Goal: Task Accomplishment & Management: Complete application form

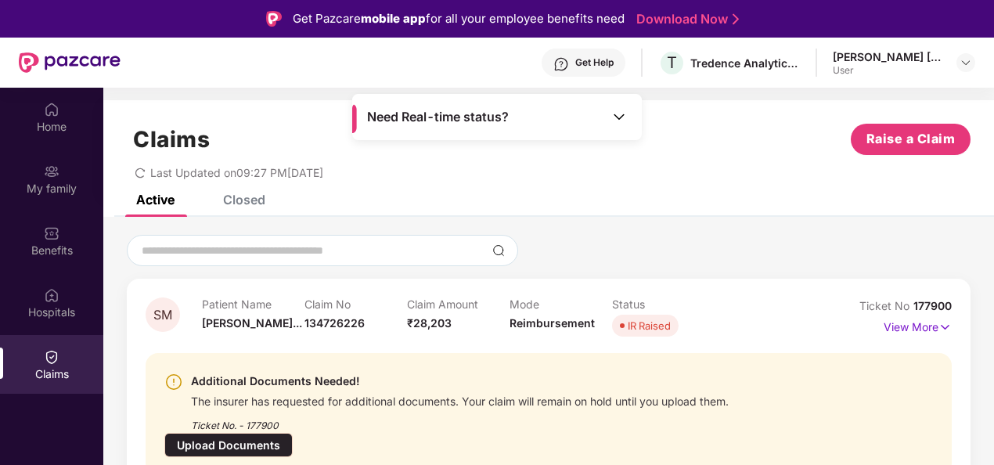
scroll to position [44, 0]
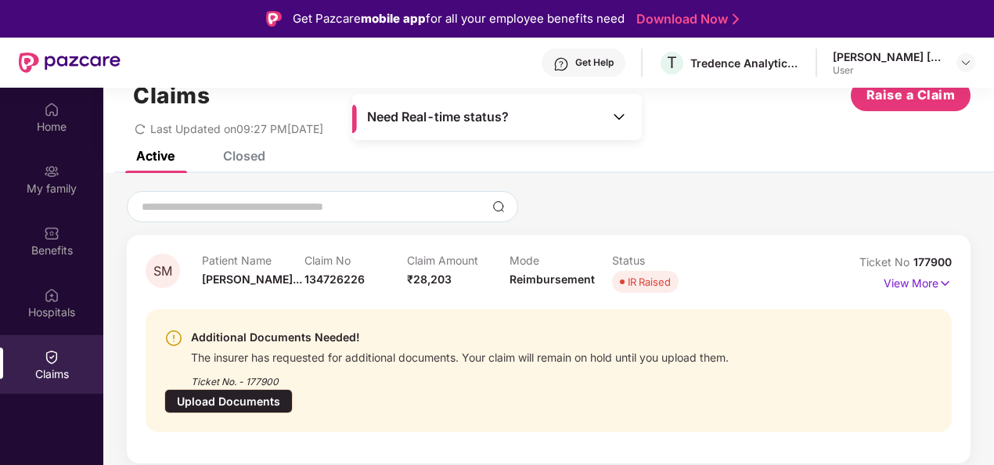
click at [455, 357] on div "The insurer has requested for additional documents. Your claim will remain on h…" at bounding box center [460, 356] width 538 height 18
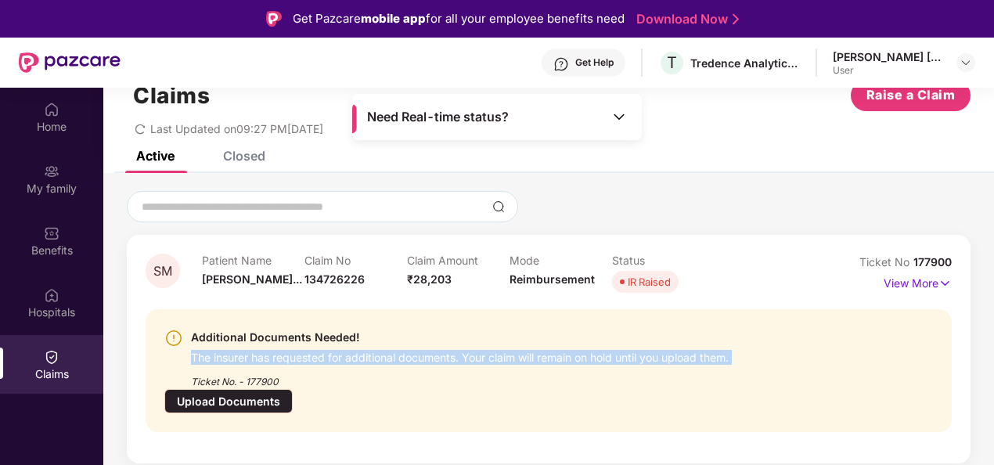
click at [455, 357] on div "The insurer has requested for additional documents. Your claim will remain on h…" at bounding box center [460, 356] width 538 height 18
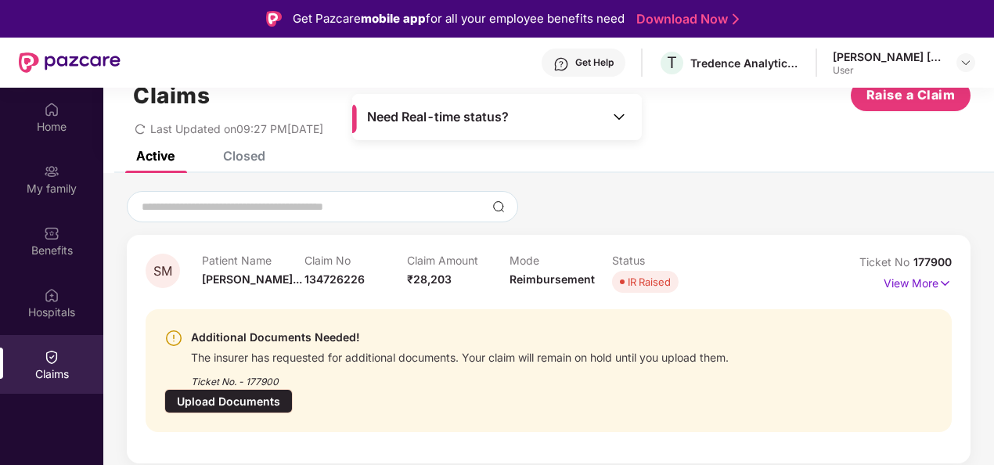
drag, startPoint x: 455, startPoint y: 357, endPoint x: 374, endPoint y: 387, distance: 86.0
click at [374, 387] on div "Ticket No. - 177900" at bounding box center [460, 377] width 538 height 24
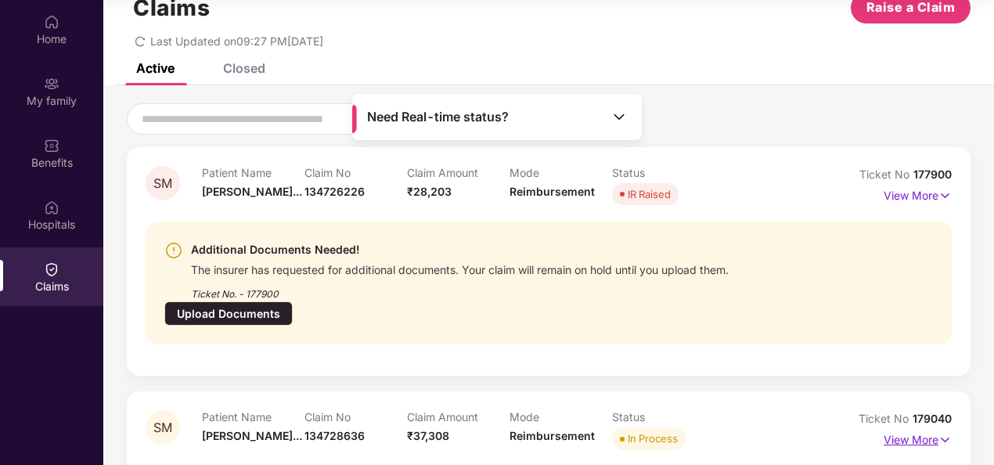
click at [913, 427] on p "View More" at bounding box center [918, 437] width 68 height 21
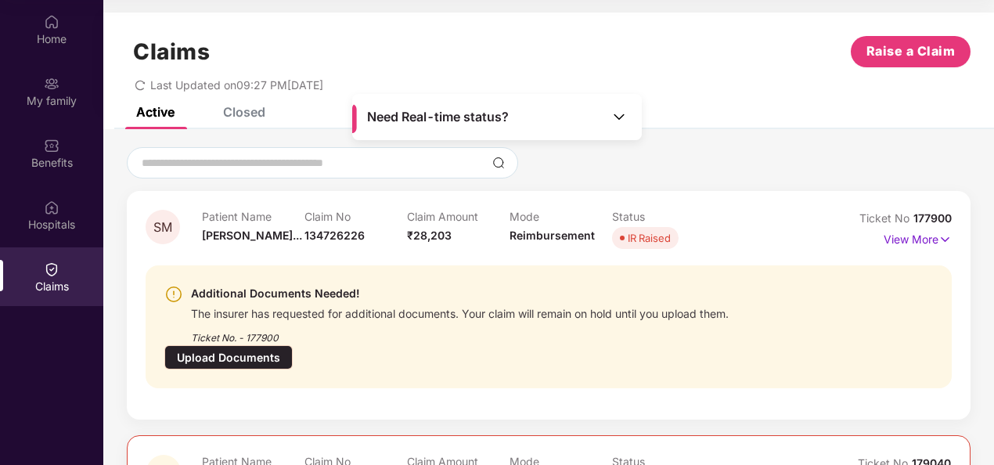
scroll to position [91, 0]
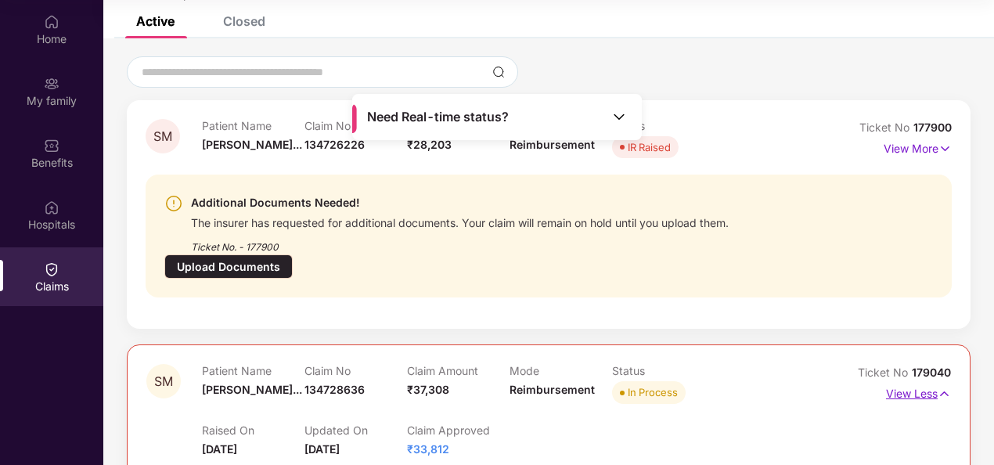
click at [922, 381] on p "View Less" at bounding box center [918, 391] width 65 height 21
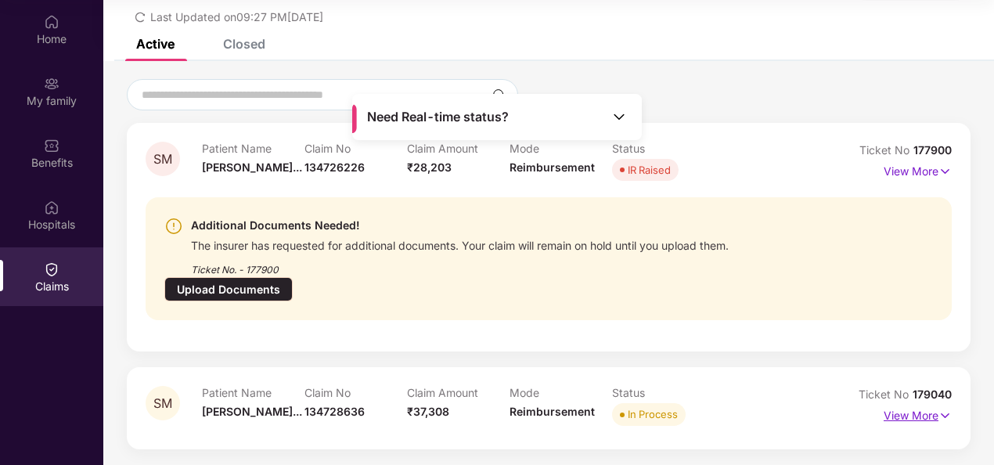
scroll to position [44, 0]
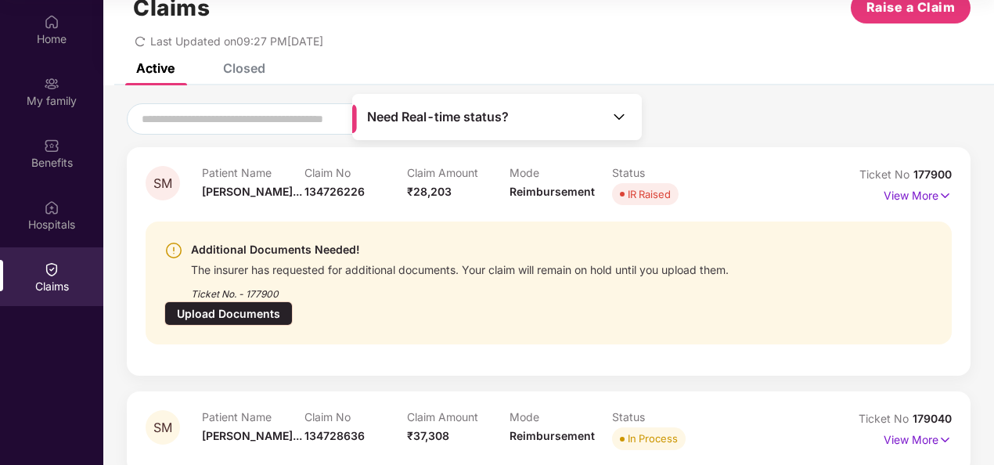
click at [293, 301] on div "Upload Documents" at bounding box center [228, 313] width 128 height 24
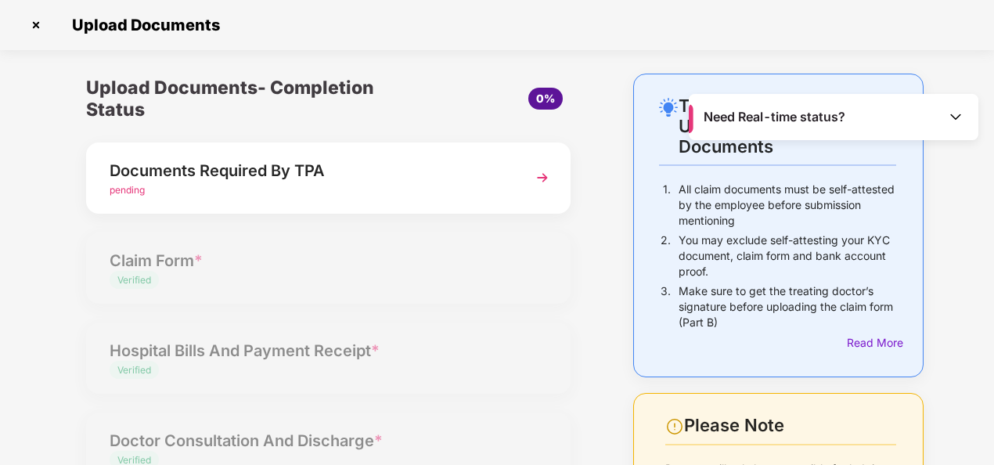
click at [495, 171] on div "Documents Required By TPA" at bounding box center [310, 170] width 401 height 25
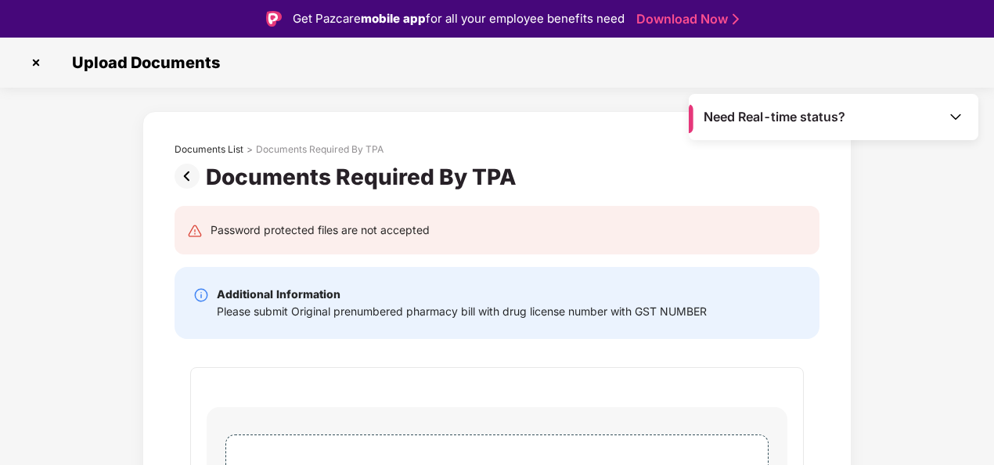
click at [324, 315] on div "Please submit Original prenumbered pharmacy bill with drug license number with …" at bounding box center [462, 311] width 490 height 17
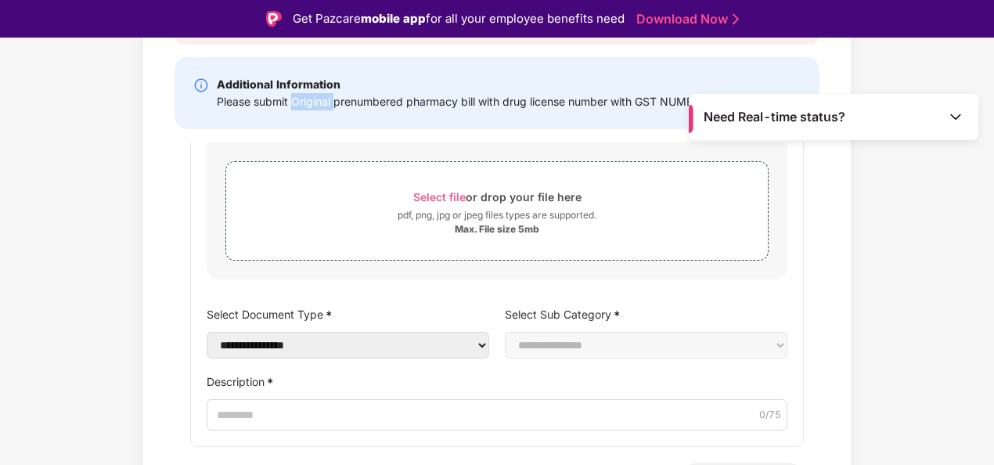
scroll to position [64, 0]
click at [194, 275] on div "**********" at bounding box center [497, 269] width 614 height 353
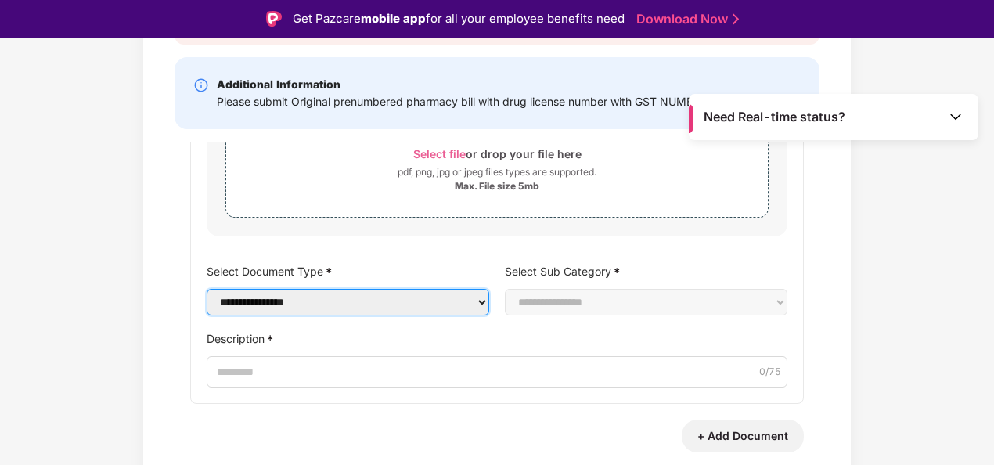
click at [276, 294] on select "**********" at bounding box center [348, 302] width 283 height 27
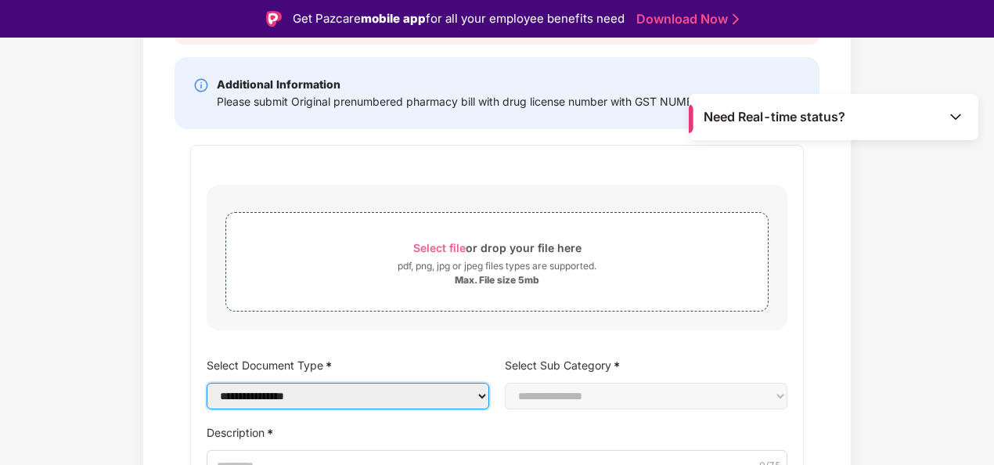
scroll to position [0, 0]
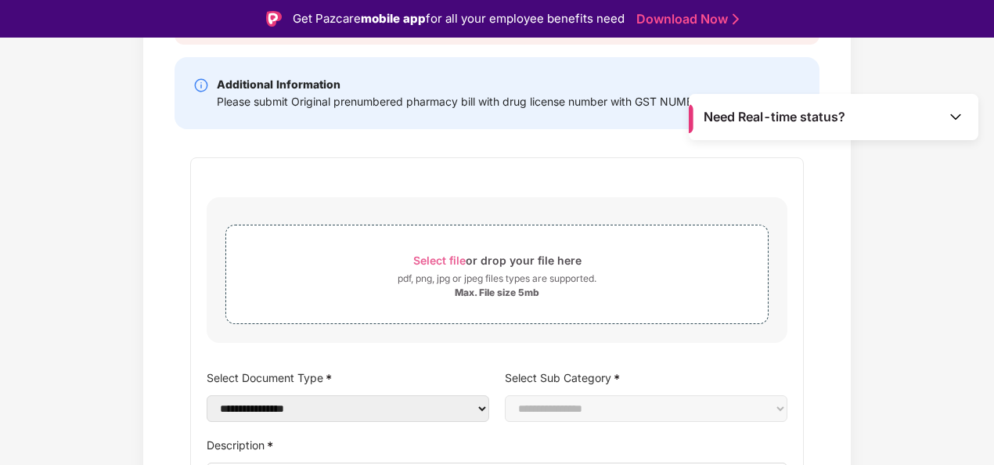
click at [901, 114] on div "Need Real-time status?" at bounding box center [834, 117] width 290 height 46
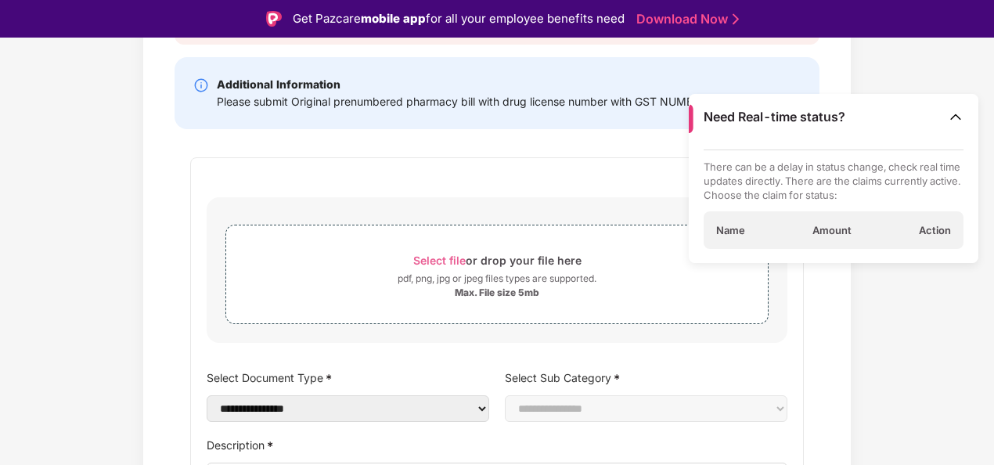
click at [901, 114] on div "Need Real-time status?" at bounding box center [834, 117] width 290 height 46
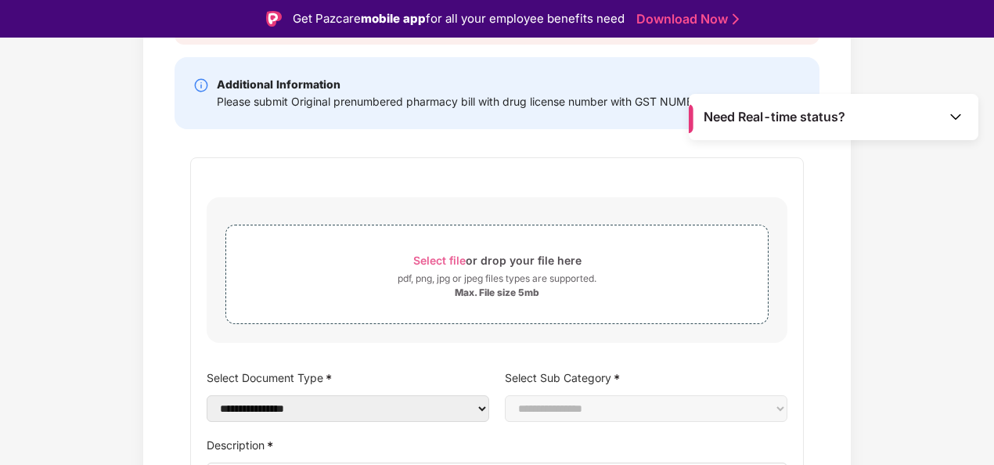
click at [901, 114] on div "Need Real-time status?" at bounding box center [834, 117] width 290 height 46
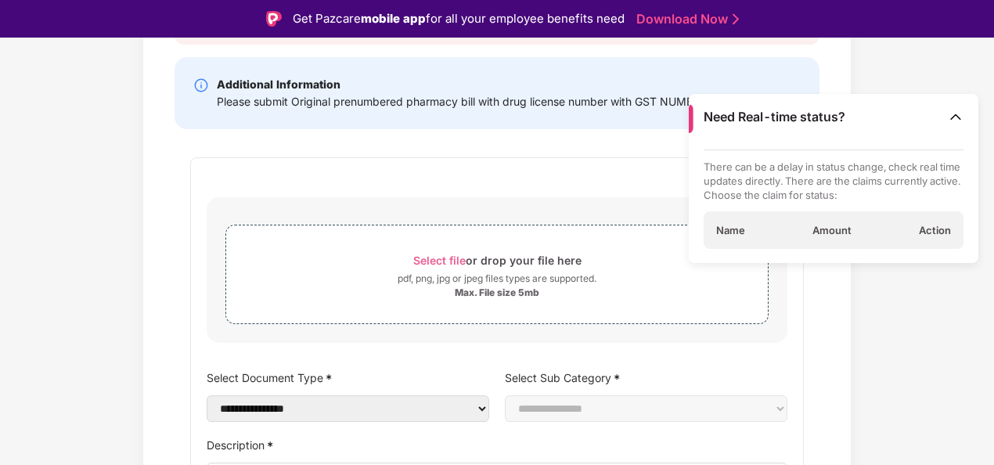
scroll to position [38, 0]
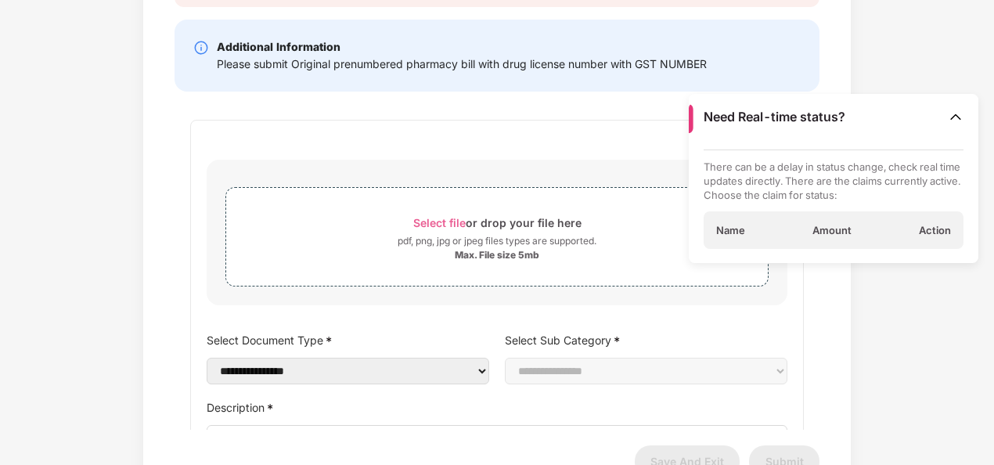
click at [542, 149] on div "**********" at bounding box center [497, 296] width 614 height 353
click at [537, 162] on div "Select file or drop your file here pdf, png, jpg or jpeg files types are suppor…" at bounding box center [497, 233] width 581 height 146
click at [812, 221] on div "Name Amount Action" at bounding box center [834, 230] width 261 height 38
click at [840, 236] on span "Amount" at bounding box center [832, 230] width 39 height 14
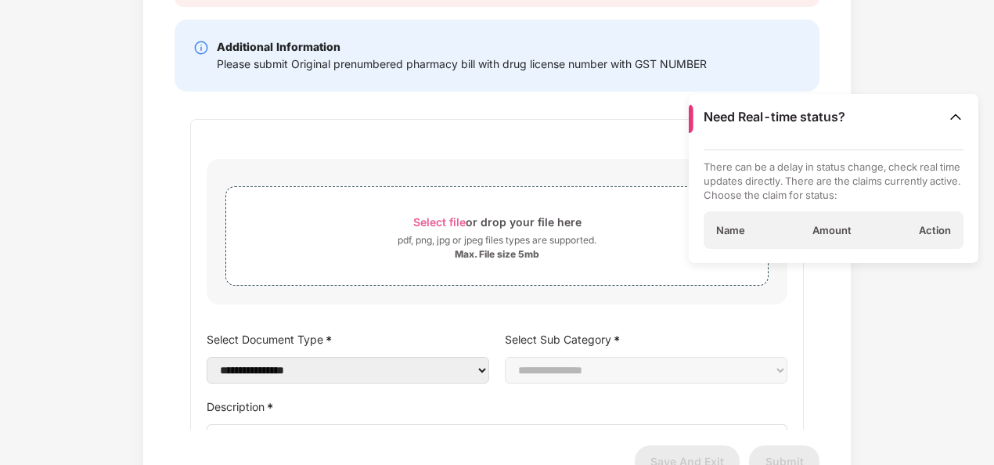
click at [496, 308] on div "**********" at bounding box center [497, 295] width 614 height 353
click at [957, 117] on img at bounding box center [956, 117] width 16 height 16
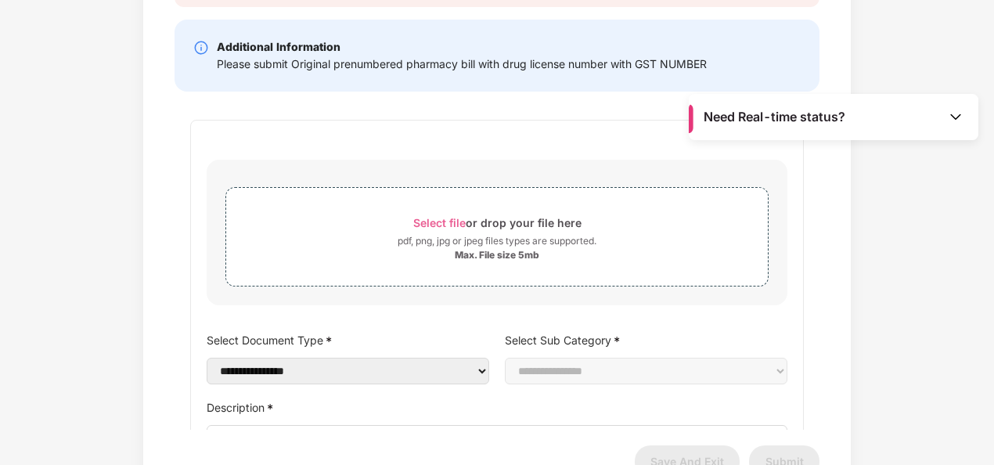
scroll to position [106, 0]
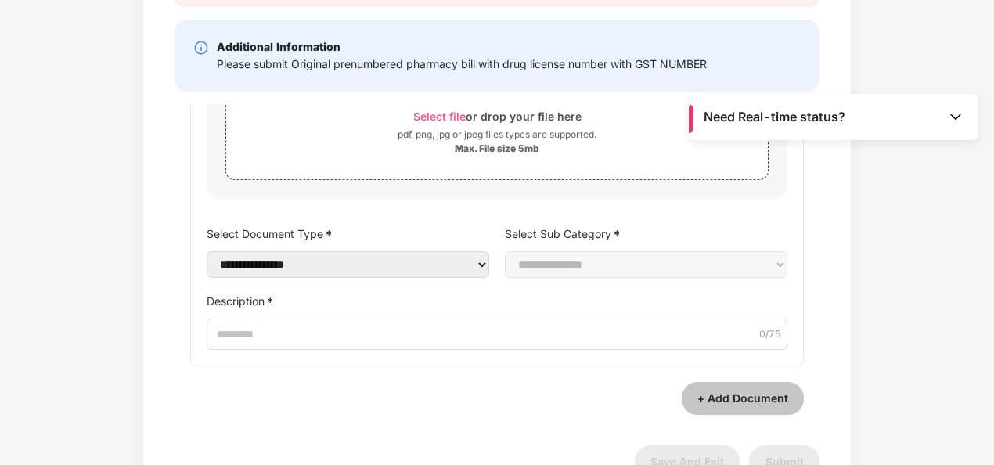
click at [730, 391] on button "+ Add Document" at bounding box center [743, 398] width 122 height 33
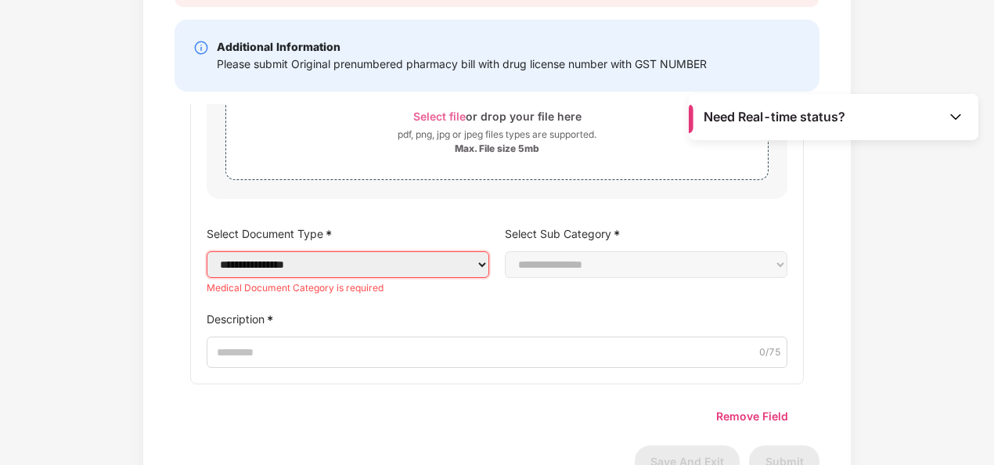
click at [329, 255] on select "**********" at bounding box center [348, 264] width 283 height 27
